Goal: Task Accomplishment & Management: Manage account settings

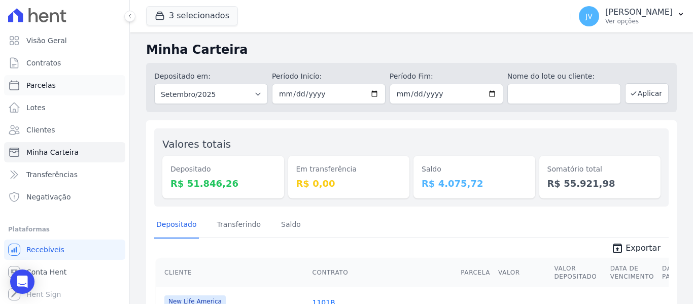
click at [51, 91] on link "Parcelas" at bounding box center [64, 85] width 121 height 20
select select
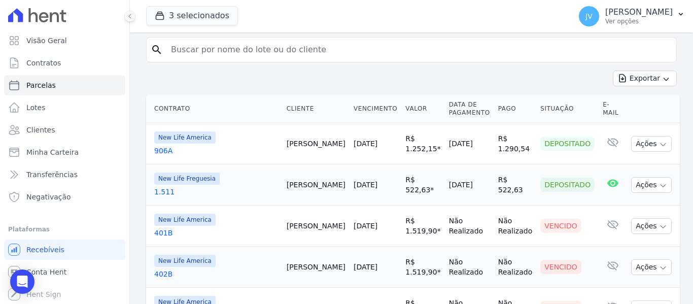
scroll to position [51, 0]
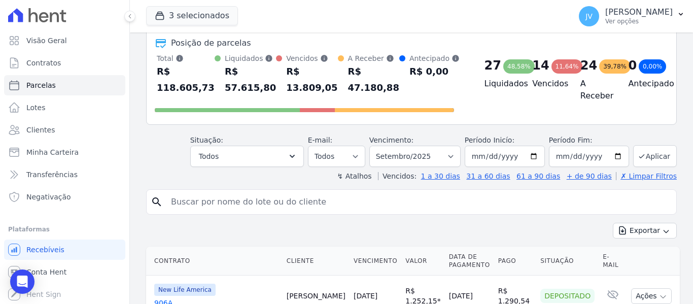
click at [286, 202] on input "search" at bounding box center [419, 202] width 508 height 20
type input "helio"
select select
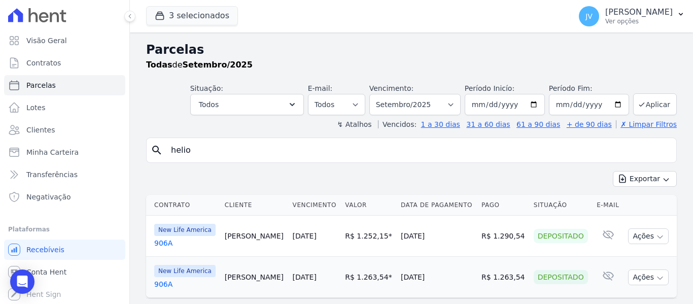
scroll to position [25, 0]
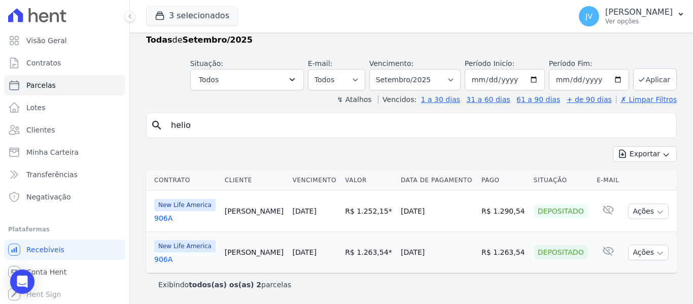
click at [293, 213] on link "[DATE]" at bounding box center [305, 211] width 24 height 8
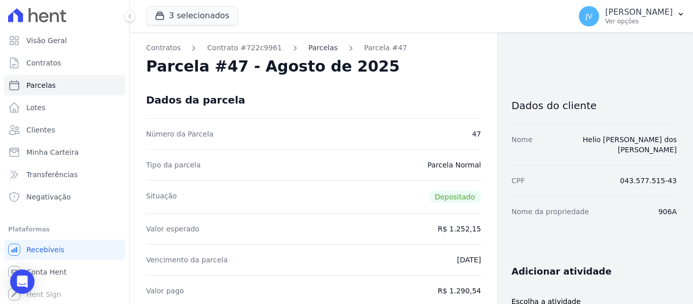
click at [313, 51] on link "Parcelas" at bounding box center [323, 48] width 29 height 11
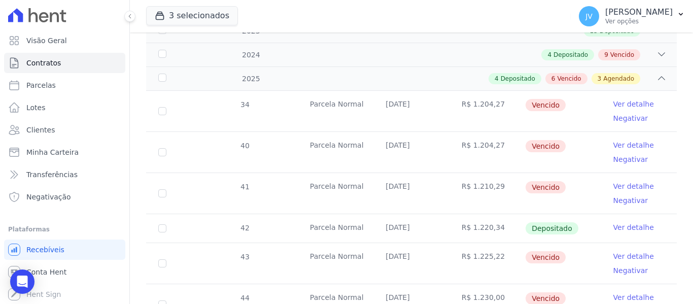
scroll to position [152, 0]
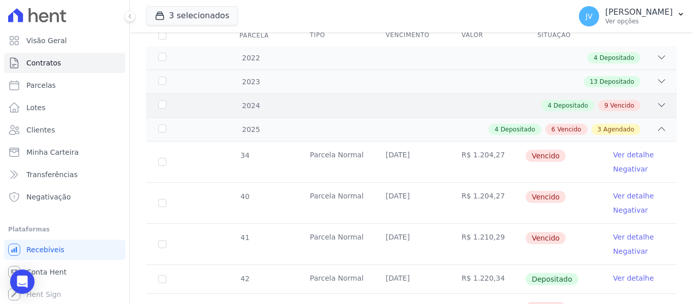
click at [657, 100] on icon at bounding box center [662, 105] width 10 height 10
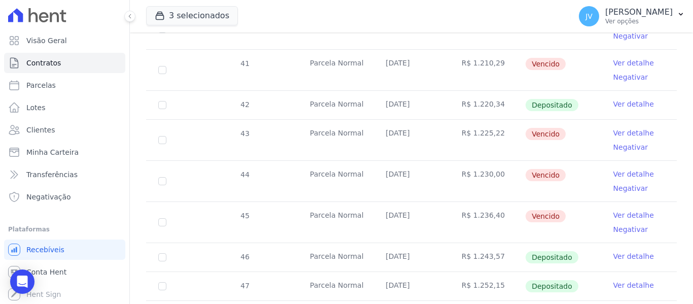
scroll to position [863, 0]
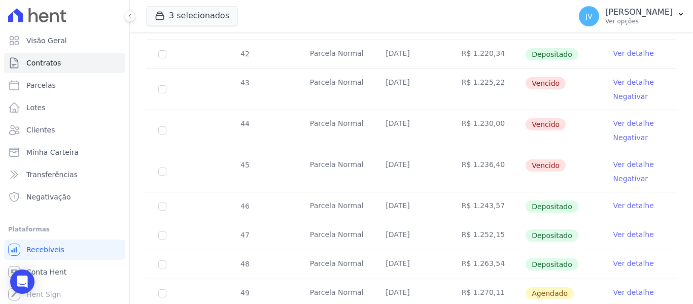
click at [616, 159] on link "Ver detalhe" at bounding box center [634, 164] width 41 height 10
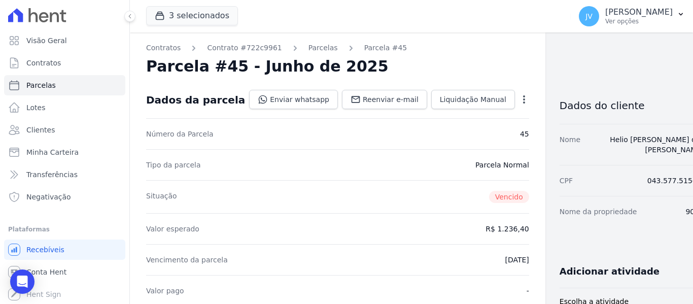
click at [519, 101] on icon "button" at bounding box center [524, 99] width 10 height 10
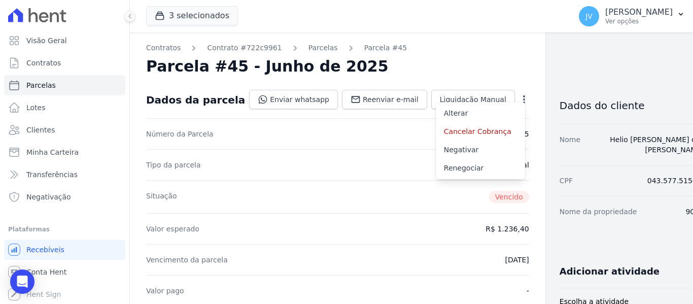
click at [385, 68] on div "Parcela #45 - Junho de 2025" at bounding box center [337, 66] width 383 height 18
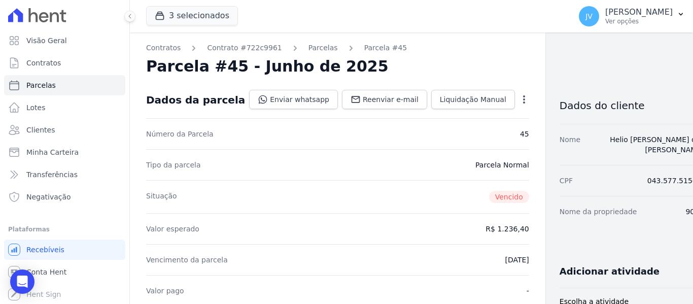
click at [400, 51] on nav "Contratos Contrato #722c9961 [GEOGRAPHIC_DATA] Parcela #45" at bounding box center [337, 48] width 383 height 11
click at [62, 90] on link "Parcelas" at bounding box center [64, 85] width 121 height 20
select select
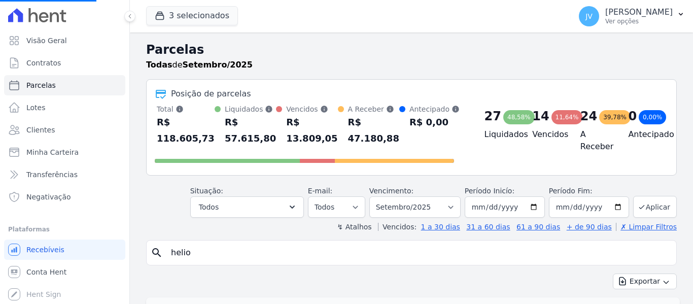
select select
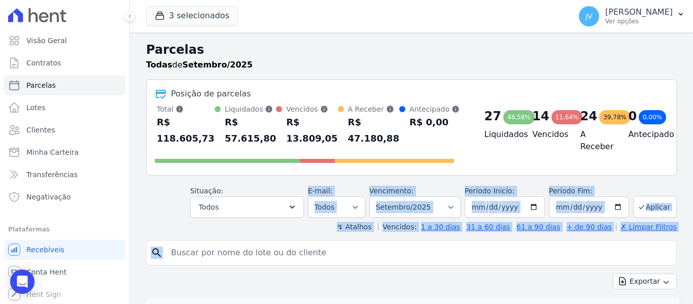
drag, startPoint x: 259, startPoint y: 250, endPoint x: 175, endPoint y: 252, distance: 84.3
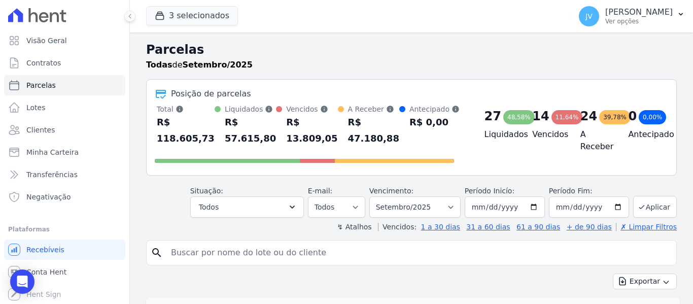
click at [209, 255] on input "search" at bounding box center [419, 253] width 508 height 20
type input "[PERSON_NAME]"
select select
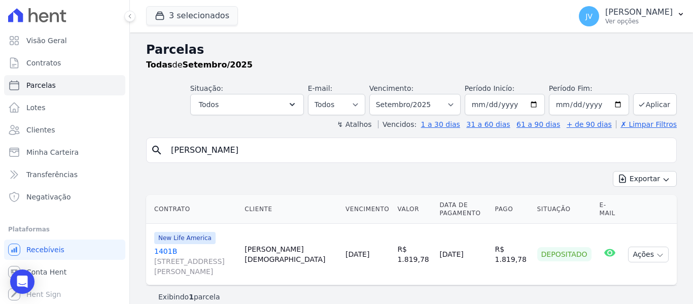
scroll to position [12, 0]
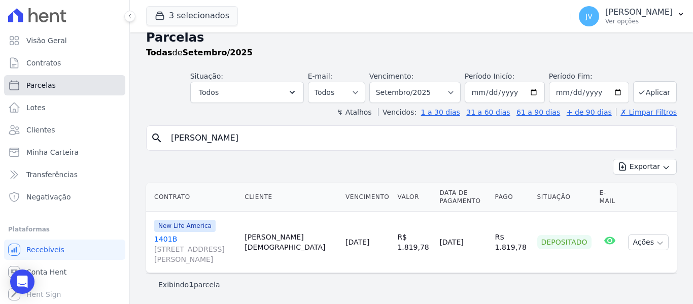
click at [42, 84] on span "Parcelas" at bounding box center [40, 85] width 29 height 10
select select
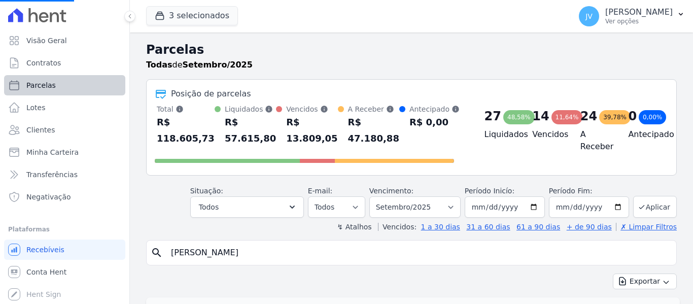
select select
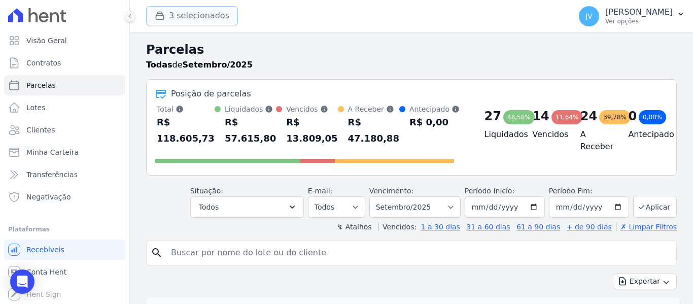
click at [204, 13] on button "3 selecionados" at bounding box center [192, 15] width 92 height 19
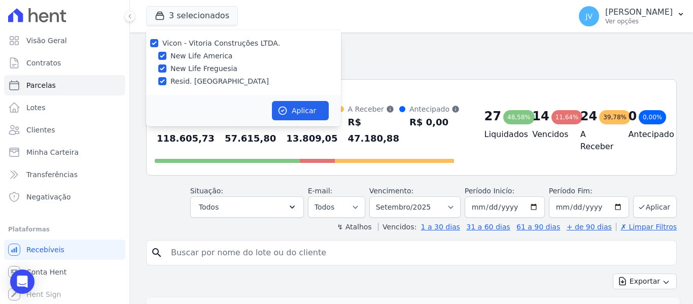
click at [162, 77] on div at bounding box center [162, 81] width 8 height 10
click at [161, 68] on input "New Life Freguesia" at bounding box center [162, 68] width 8 height 8
checkbox input "false"
click at [163, 83] on input "Resid. [GEOGRAPHIC_DATA]" at bounding box center [162, 81] width 8 height 8
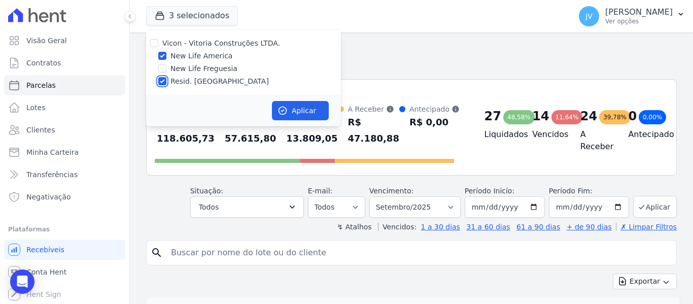
checkbox input "false"
click at [268, 105] on div "Aplicar" at bounding box center [243, 110] width 195 height 31
click at [290, 111] on button "Aplicar" at bounding box center [300, 110] width 57 height 19
select select
